Goal: Information Seeking & Learning: Learn about a topic

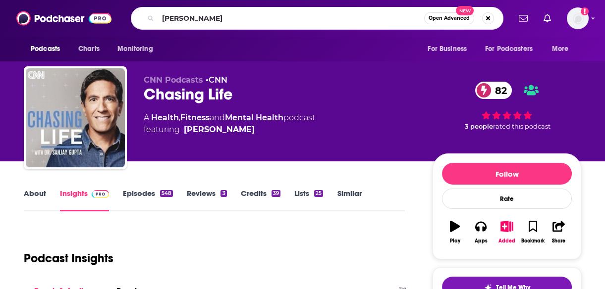
type input "[PERSON_NAME]"
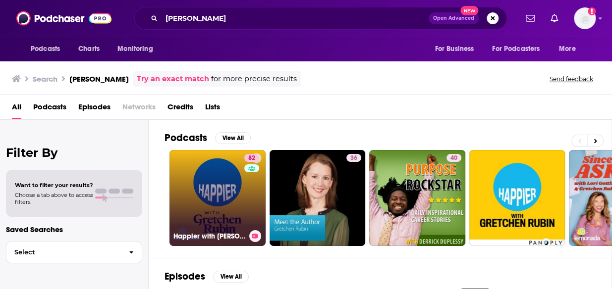
click at [203, 195] on link "82 Happier with [PERSON_NAME]" at bounding box center [217, 198] width 96 height 96
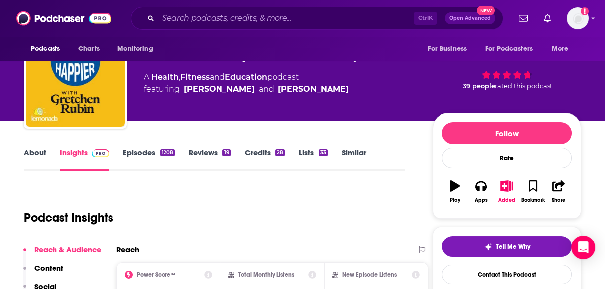
scroll to position [61, 0]
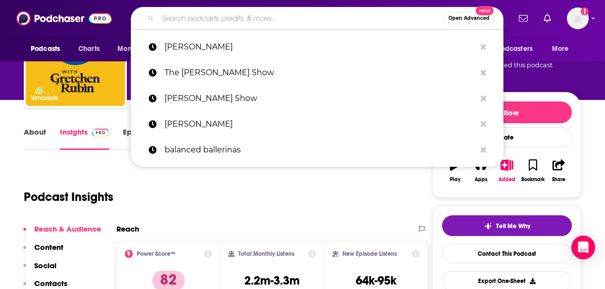
click at [216, 20] on input "Search podcasts, credits, & more..." at bounding box center [301, 18] width 286 height 16
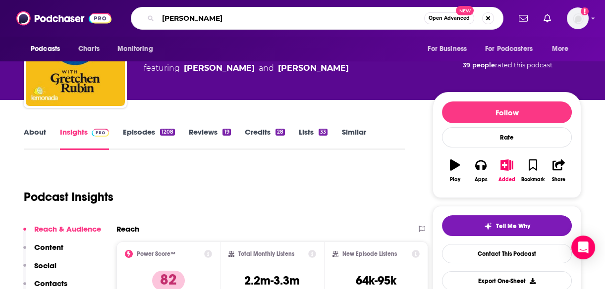
type input "[PERSON_NAME]"
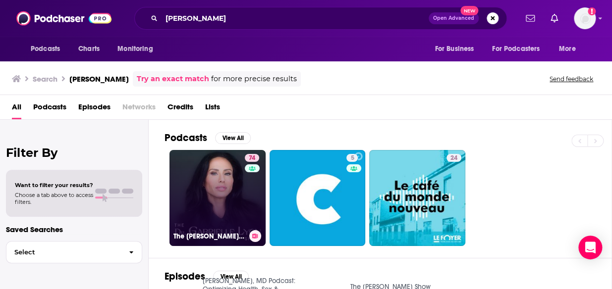
click at [209, 205] on link "74 The [PERSON_NAME] Show" at bounding box center [217, 198] width 96 height 96
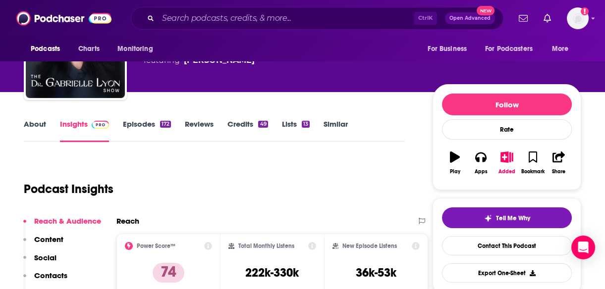
scroll to position [90, 0]
